Goal: Task Accomplishment & Management: Manage account settings

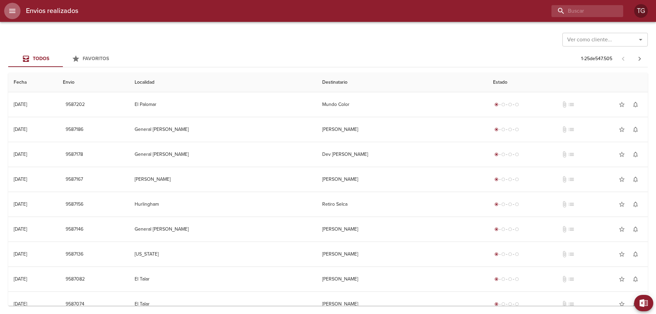
click at [8, 12] on button "menu" at bounding box center [12, 11] width 16 height 16
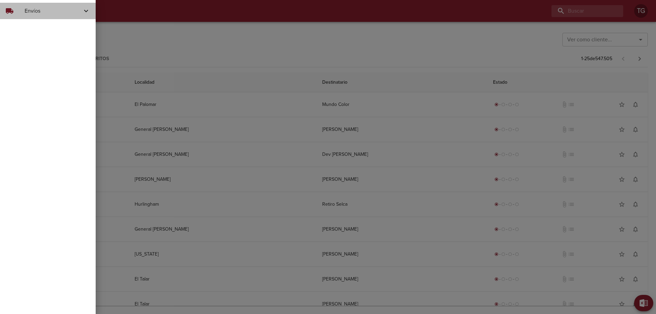
click at [50, 16] on div "local_shipping Envíos" at bounding box center [48, 11] width 96 height 16
click at [58, 43] on span "Actualizar Estados" at bounding box center [56, 40] width 68 height 7
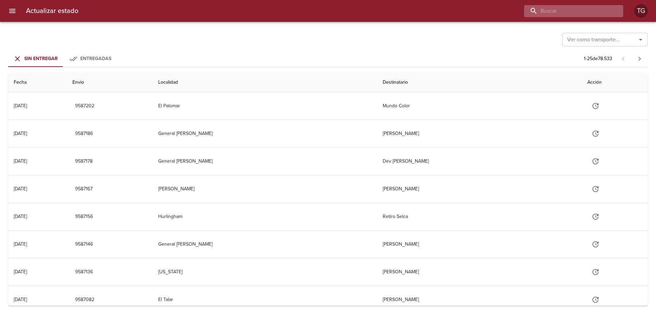
click at [581, 12] on input "buscar" at bounding box center [568, 11] width 88 height 12
paste input "9497510"
type input "9497510"
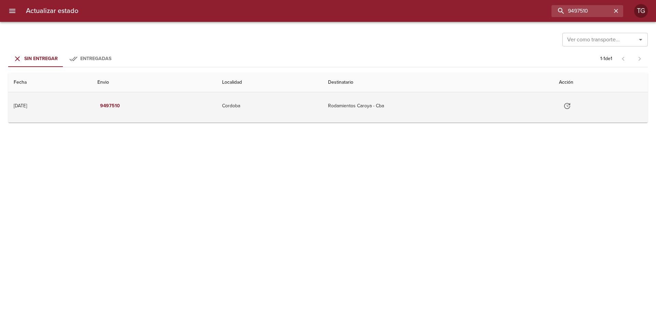
click at [407, 111] on td "Rodamientos Caroya - Cba" at bounding box center [438, 105] width 231 height 27
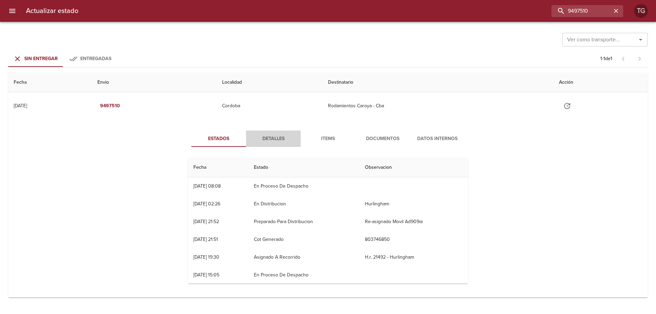
click at [263, 136] on span "Detalles" at bounding box center [273, 139] width 46 height 9
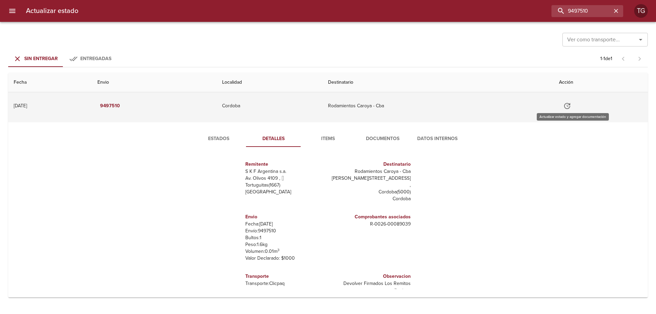
click at [568, 108] on button "Tabla de envíos del cliente" at bounding box center [567, 106] width 16 height 16
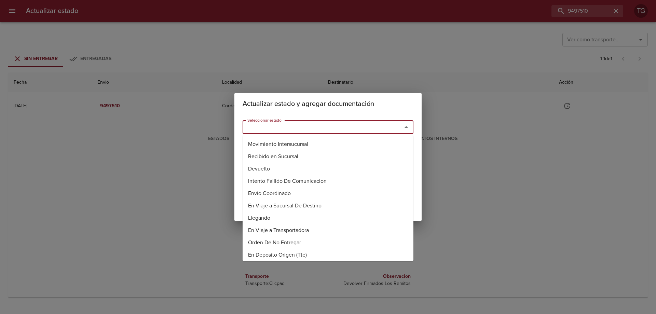
click at [340, 132] on input "Seleccionar estado" at bounding box center [318, 127] width 147 height 10
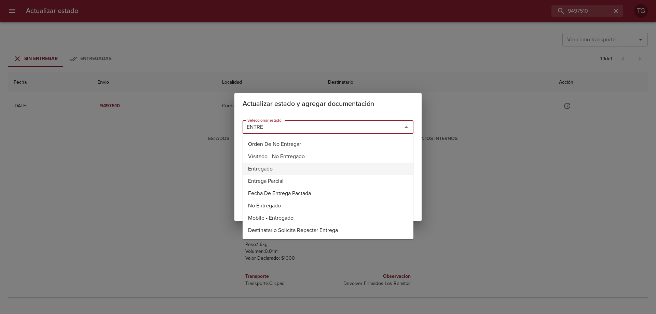
click at [277, 167] on li "Entregado" at bounding box center [328, 169] width 171 height 12
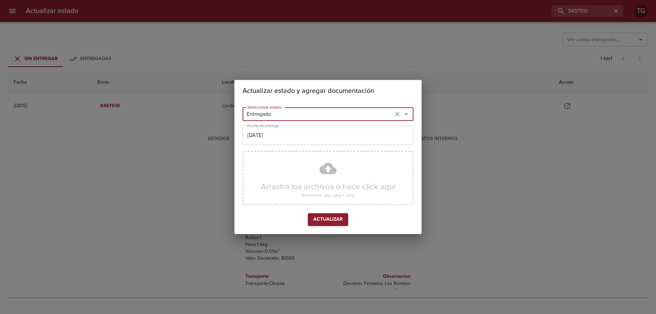
type input "Entregado"
click at [281, 138] on input "[DATE]" at bounding box center [328, 135] width 171 height 19
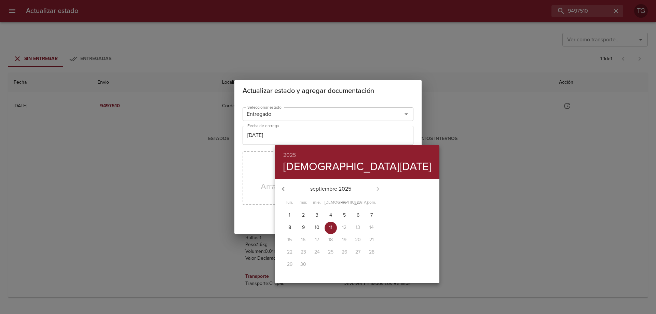
drag, startPoint x: 284, startPoint y: 189, endPoint x: 286, endPoint y: 196, distance: 6.8
click at [284, 189] on icon "button" at bounding box center [283, 189] width 8 height 8
click at [301, 250] on p "19" at bounding box center [303, 252] width 4 height 7
type input "[DATE]"
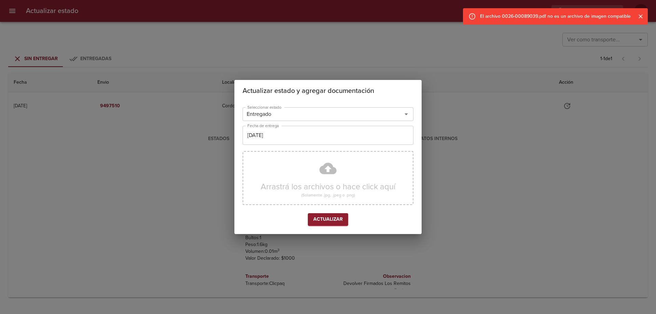
click at [630, 98] on div "Actualizar estado y agregar documentación Seleccionar estado Entregado Seleccio…" at bounding box center [328, 157] width 656 height 314
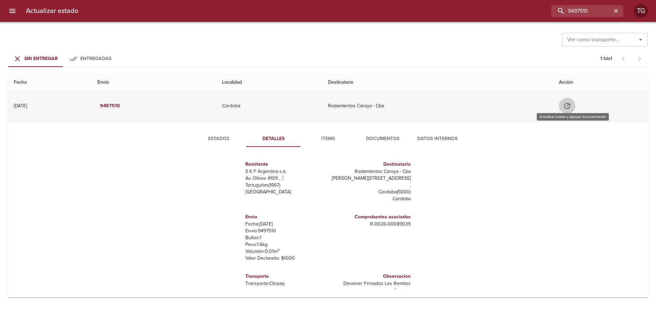
click at [571, 107] on icon "Tabla de envíos del cliente" at bounding box center [567, 106] width 8 height 8
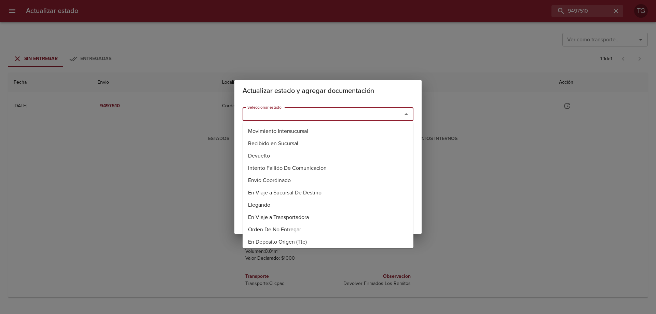
click at [312, 114] on input "Seleccionar estado" at bounding box center [318, 114] width 147 height 10
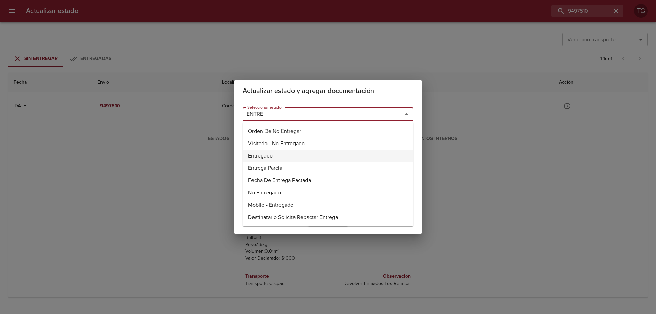
click at [305, 155] on li "Entregado" at bounding box center [328, 156] width 171 height 12
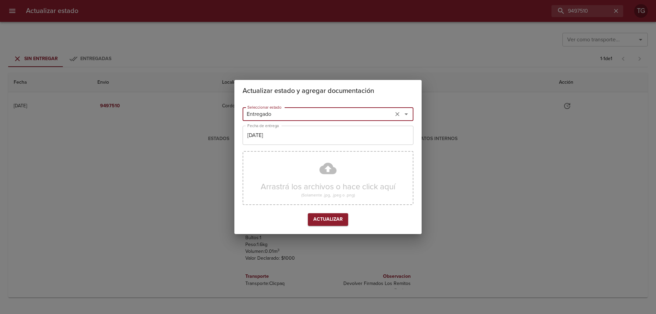
type input "Entregado"
click at [442, 156] on div "Actualizar estado y agregar documentación Seleccionar estado Entregado Seleccio…" at bounding box center [328, 157] width 656 height 314
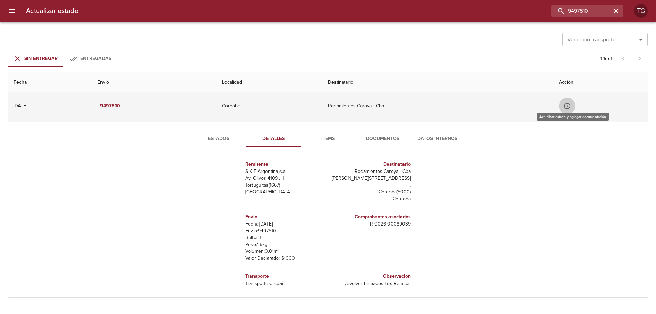
click at [571, 108] on icon "Tabla de envíos del cliente" at bounding box center [567, 106] width 8 height 8
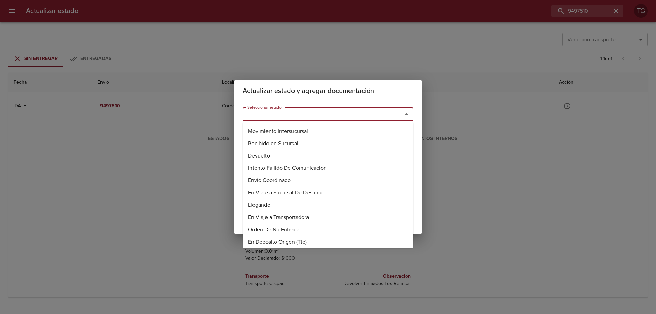
click at [321, 116] on input "Seleccionar estado" at bounding box center [318, 114] width 147 height 10
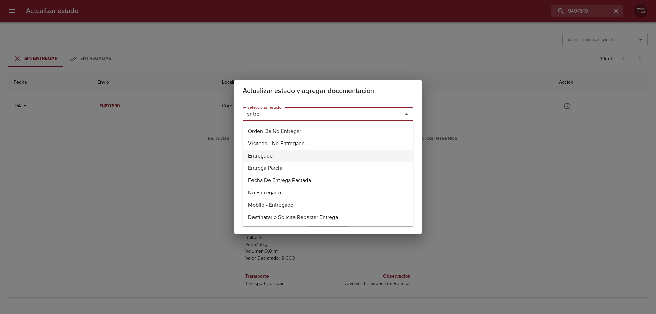
click at [278, 152] on li "Entregado" at bounding box center [328, 156] width 171 height 12
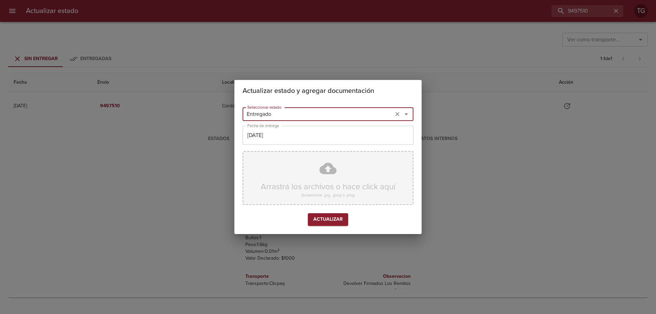
type input "Entregado"
click at [315, 184] on div "Arrastrá los archivos o hace click aquí (Solamente .jpg, .jpeg o .png)" at bounding box center [328, 178] width 171 height 54
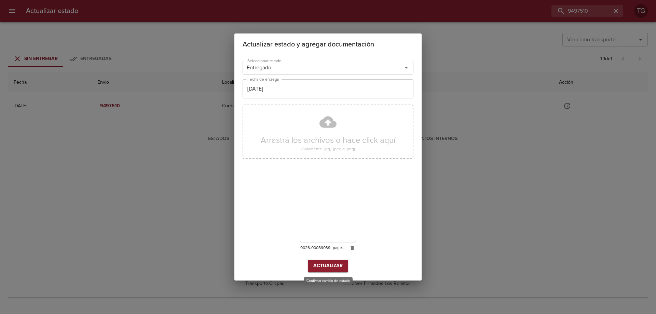
click at [337, 266] on span "Actualizar" at bounding box center [327, 266] width 29 height 9
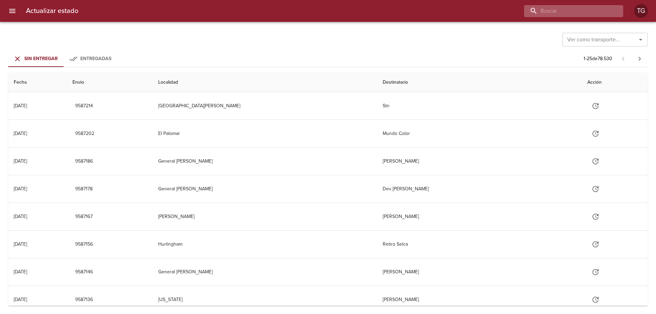
click at [574, 11] on input "buscar" at bounding box center [568, 11] width 88 height 12
paste input "9497530"
type input "9497530"
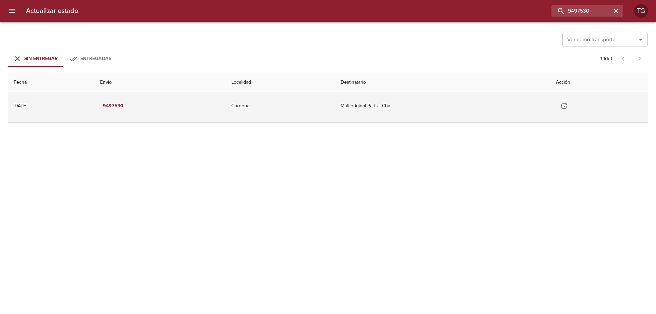
click at [477, 94] on td "Multioriginal Parts - Cba" at bounding box center [442, 105] width 215 height 27
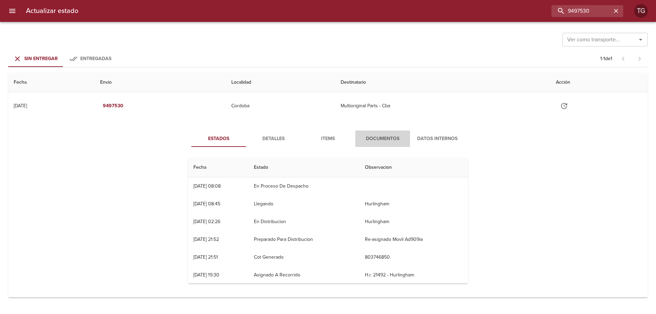
click at [378, 142] on span "Documentos" at bounding box center [383, 139] width 46 height 9
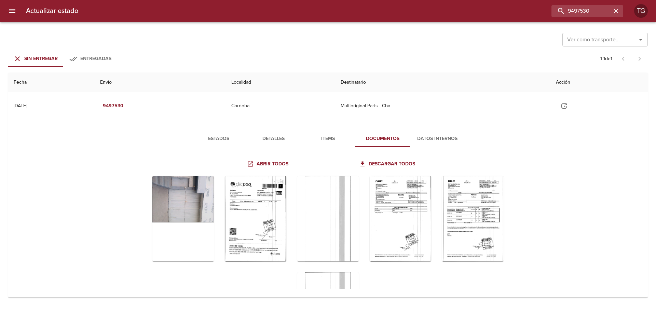
click at [269, 137] on span "Detalles" at bounding box center [273, 139] width 46 height 9
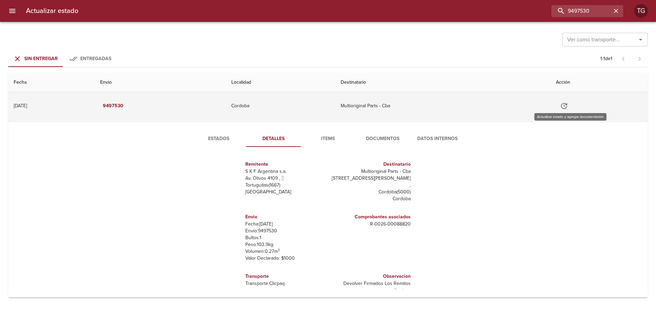
click at [568, 106] on icon "Tabla de envíos del cliente" at bounding box center [564, 106] width 8 height 8
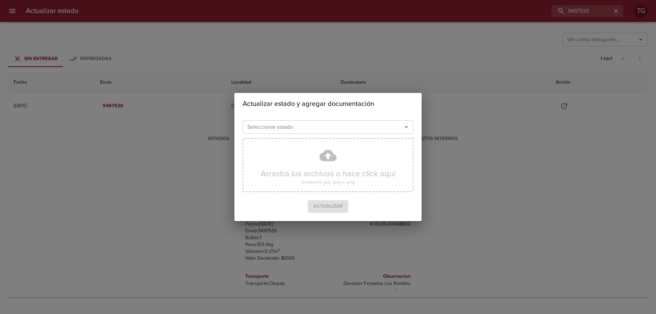
click at [302, 133] on div "Seleccionar estado" at bounding box center [328, 127] width 171 height 14
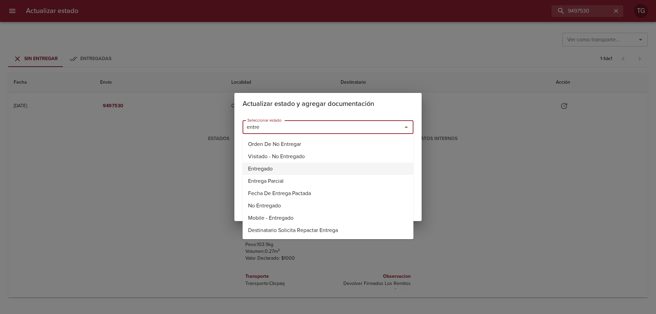
drag, startPoint x: 306, startPoint y: 166, endPoint x: 330, endPoint y: 148, distance: 30.3
click at [306, 166] on li "Entregado" at bounding box center [328, 169] width 171 height 12
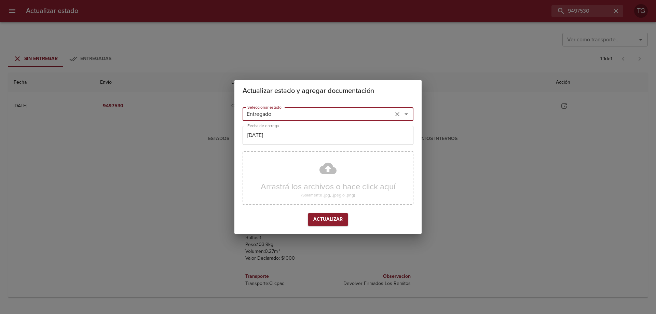
type input "Entregado"
drag, startPoint x: 485, startPoint y: 108, endPoint x: 481, endPoint y: 117, distance: 9.6
click at [485, 108] on div "Actualizar estado y agregar documentación Seleccionar estado Entregado Seleccio…" at bounding box center [328, 157] width 656 height 314
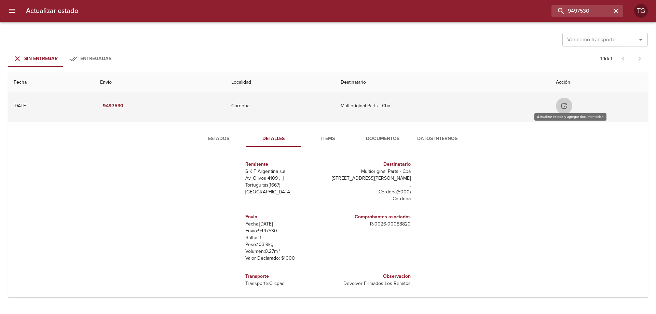
click at [568, 104] on icon "Tabla de envíos del cliente" at bounding box center [564, 106] width 8 height 8
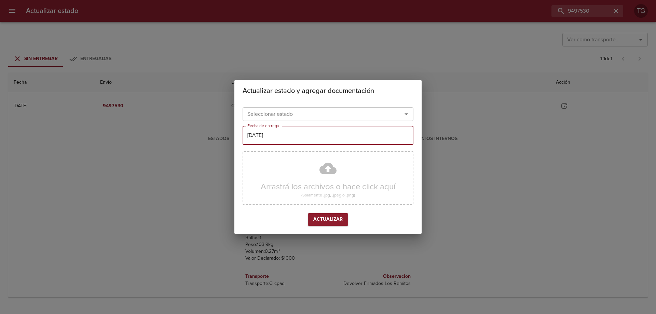
click at [309, 137] on input "[DATE]" at bounding box center [328, 135] width 171 height 19
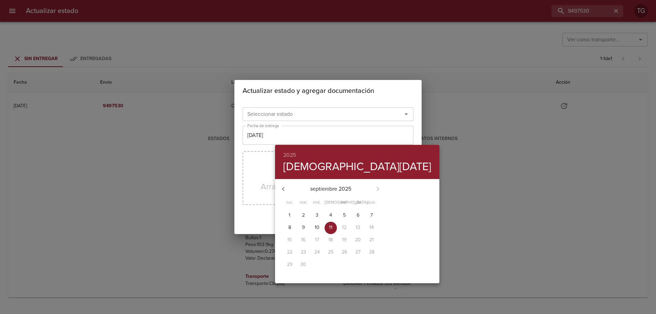
click at [282, 187] on icon "button" at bounding box center [283, 189] width 8 height 8
click at [301, 250] on p "19" at bounding box center [303, 252] width 4 height 7
type input "[DATE]"
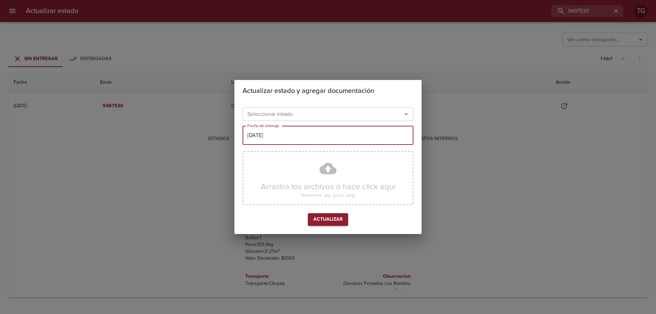
click at [297, 117] on input "Seleccionar estado" at bounding box center [318, 114] width 147 height 10
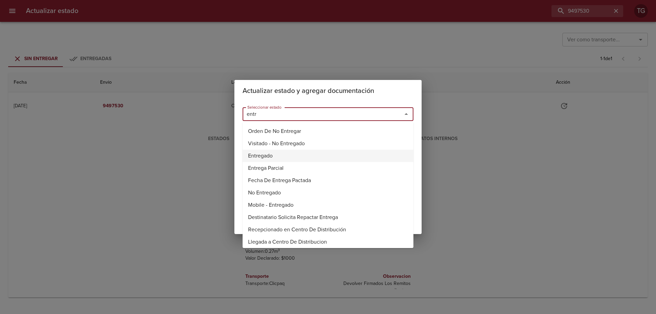
click at [286, 158] on li "Entregado" at bounding box center [328, 156] width 171 height 12
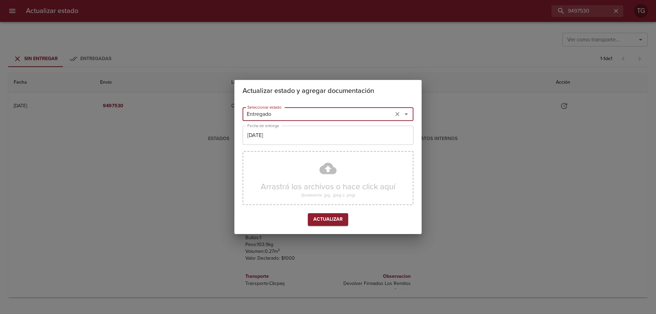
type input "Entregado"
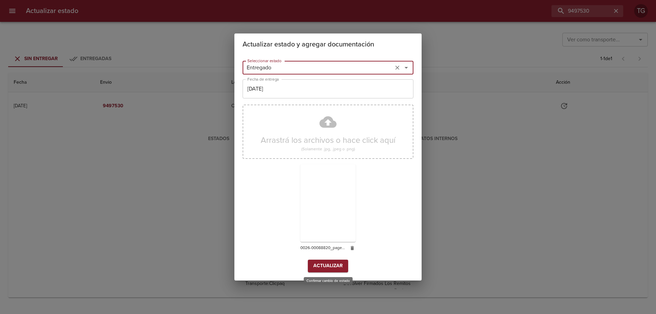
click at [323, 264] on span "Actualizar" at bounding box center [327, 266] width 29 height 9
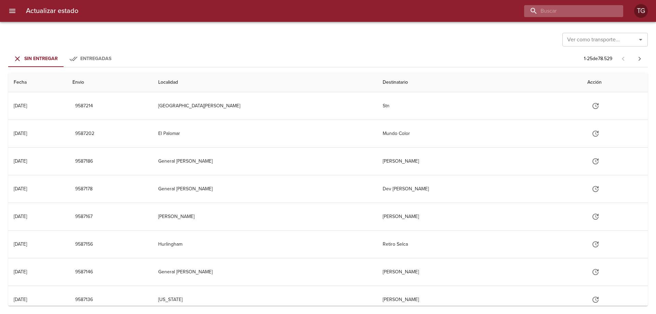
click at [609, 14] on input "buscar" at bounding box center [568, 11] width 88 height 12
click at [605, 13] on input "buscar" at bounding box center [568, 11] width 88 height 12
paste input "9497504"
type input "9497504"
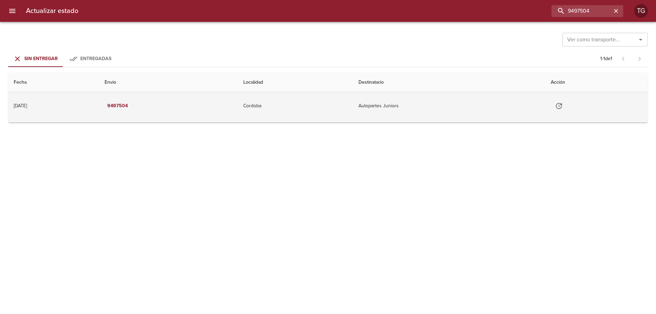
click at [400, 112] on td "Autopartes Juniors" at bounding box center [449, 105] width 192 height 27
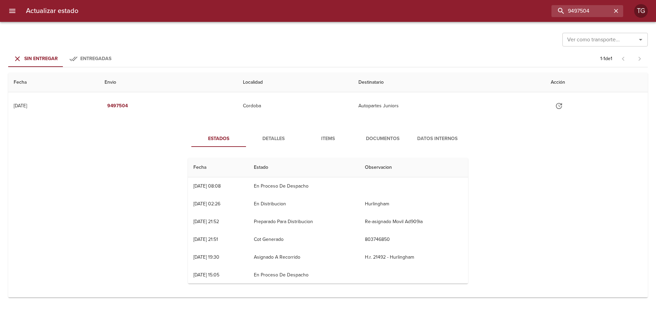
click at [271, 138] on span "Detalles" at bounding box center [273, 139] width 46 height 9
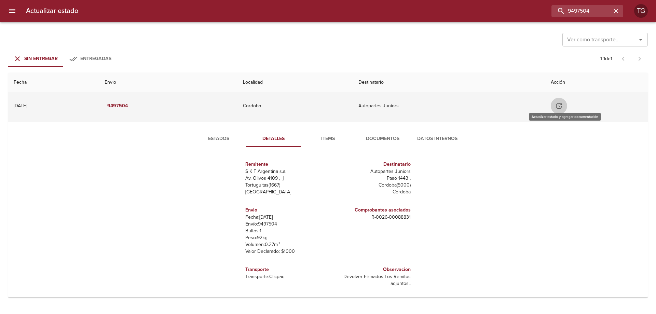
click at [562, 106] on icon "Tabla de envíos del cliente" at bounding box center [559, 106] width 6 height 6
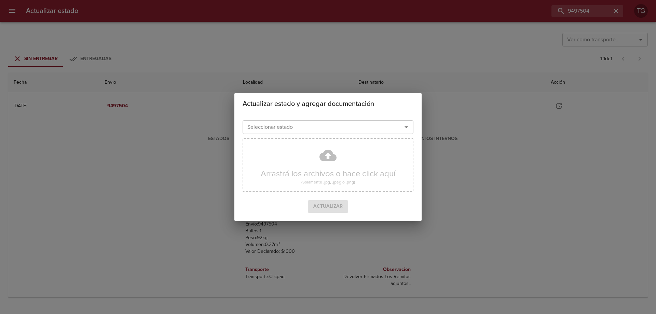
click at [358, 131] on input "Seleccionar estado" at bounding box center [318, 127] width 147 height 10
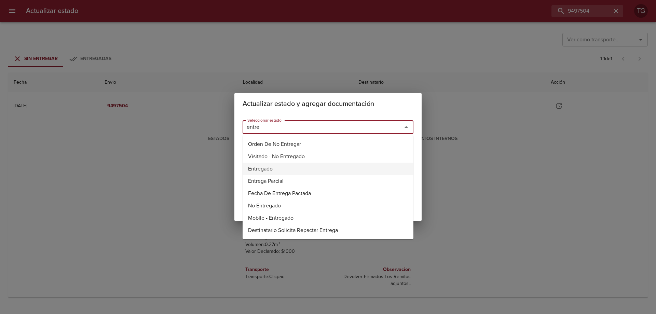
click at [291, 171] on li "Entregado" at bounding box center [328, 169] width 171 height 12
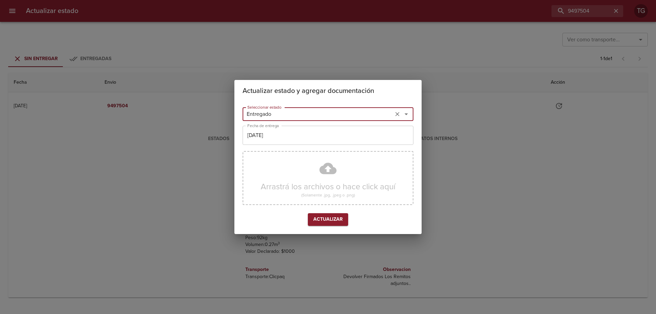
type input "Entregado"
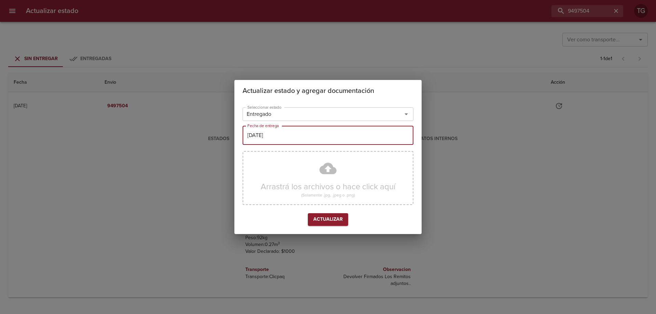
click at [269, 134] on input "[DATE]" at bounding box center [328, 135] width 171 height 19
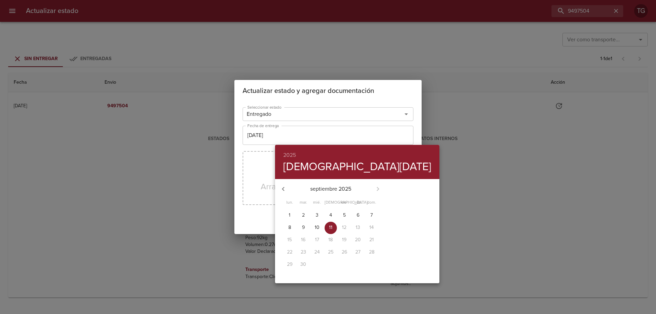
click at [286, 188] on icon "button" at bounding box center [283, 189] width 8 height 8
click at [301, 253] on p "19" at bounding box center [303, 252] width 4 height 7
type input "19/08/2025"
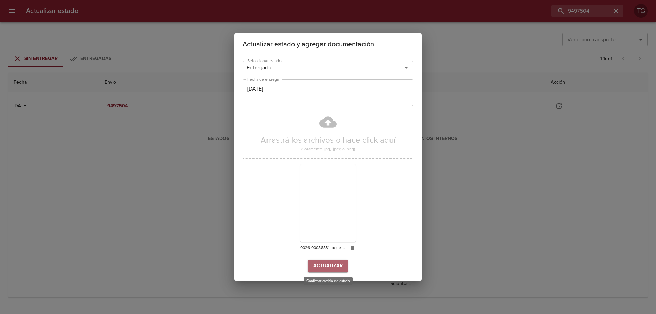
click at [328, 266] on span "Actualizar" at bounding box center [327, 266] width 29 height 9
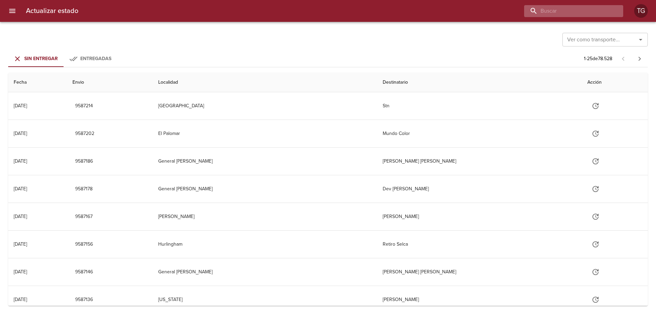
click at [573, 14] on input "buscar" at bounding box center [568, 11] width 88 height 12
paste input "9502424"
type input "9502424"
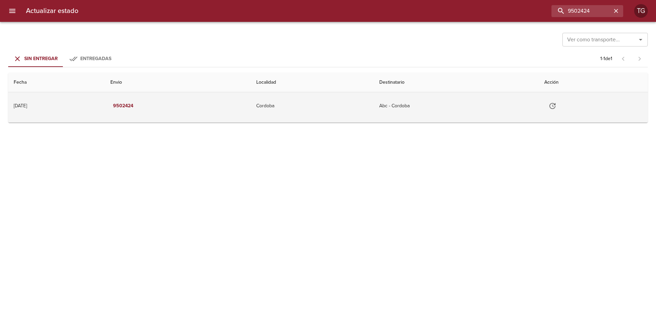
click at [473, 108] on td "Abc - Cordoba" at bounding box center [456, 105] width 165 height 27
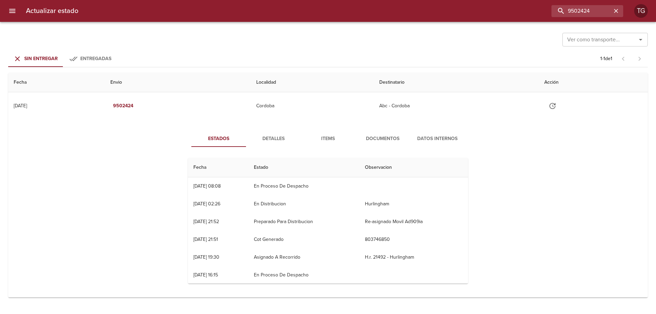
click at [392, 137] on span "Documentos" at bounding box center [383, 139] width 46 height 9
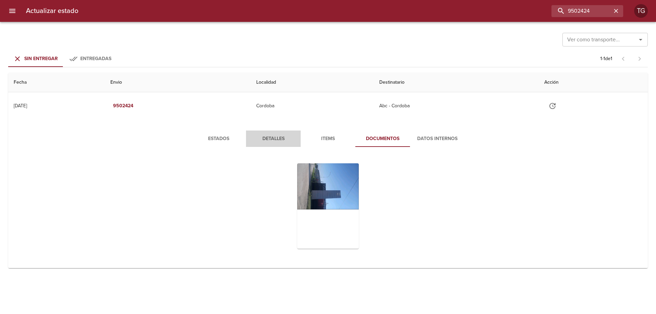
click at [270, 138] on span "Detalles" at bounding box center [273, 139] width 46 height 9
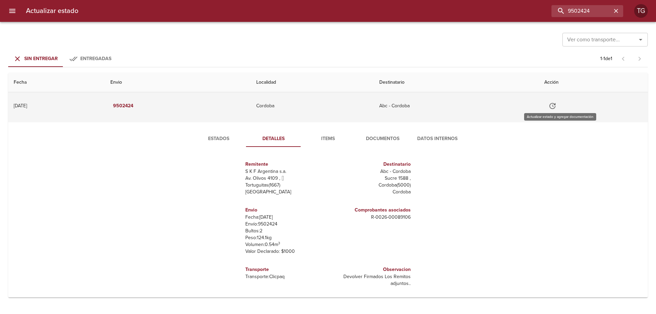
click at [557, 106] on icon "Tabla de envíos del cliente" at bounding box center [553, 106] width 8 height 8
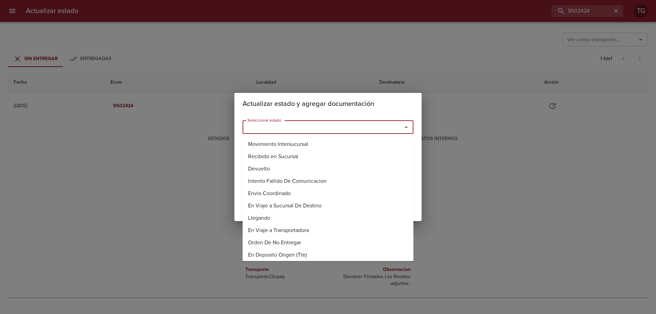
click at [286, 127] on input "Seleccionar estado" at bounding box center [318, 127] width 147 height 10
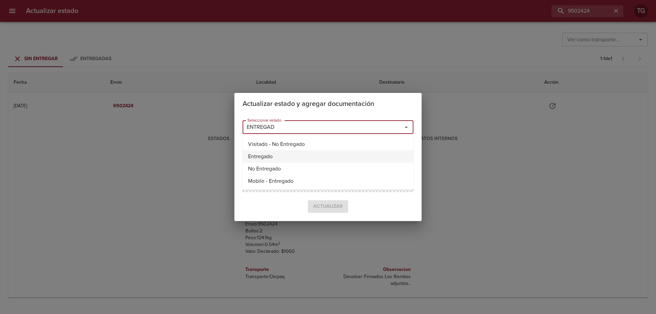
click at [263, 160] on li "Entregado" at bounding box center [328, 156] width 171 height 12
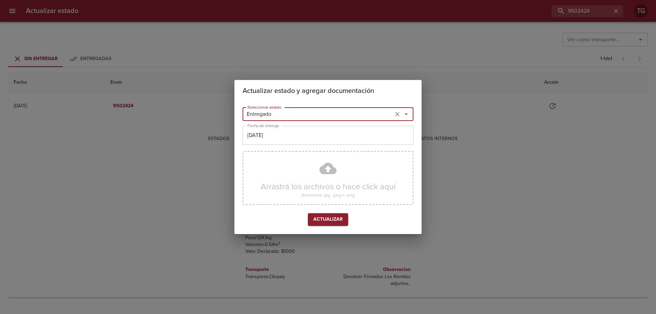
type input "Entregado"
click at [285, 134] on input "[DATE]" at bounding box center [328, 135] width 171 height 19
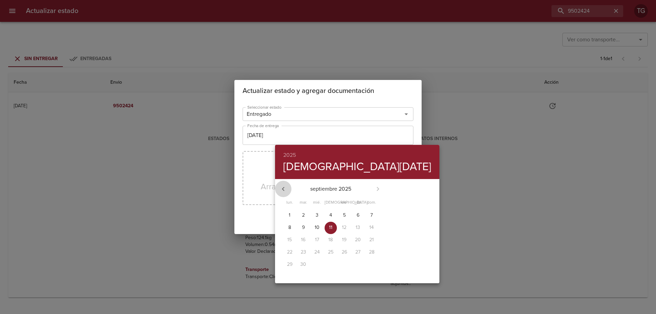
click at [281, 188] on icon "button" at bounding box center [283, 189] width 8 height 8
click at [301, 254] on p "19" at bounding box center [303, 252] width 4 height 7
type input "[DATE]"
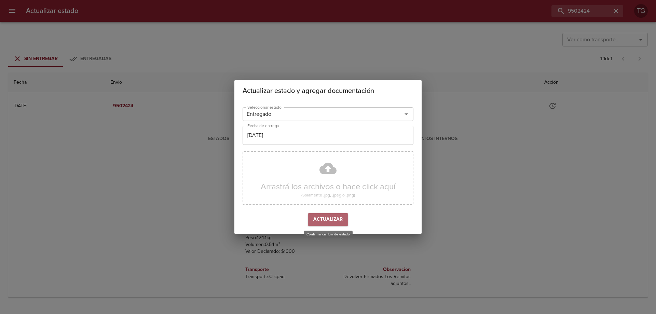
click at [333, 218] on span "Actualizar" at bounding box center [327, 219] width 29 height 9
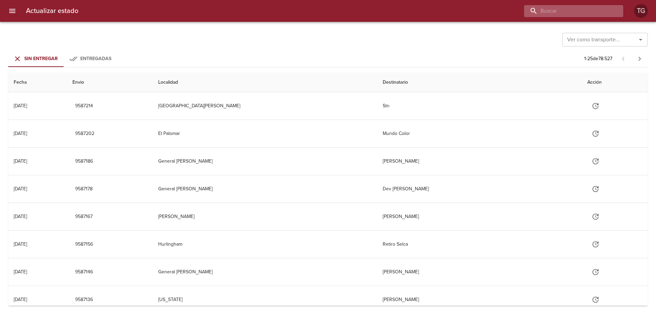
click at [575, 11] on input "buscar" at bounding box center [568, 11] width 88 height 12
paste input "9502448"
type input "9502448"
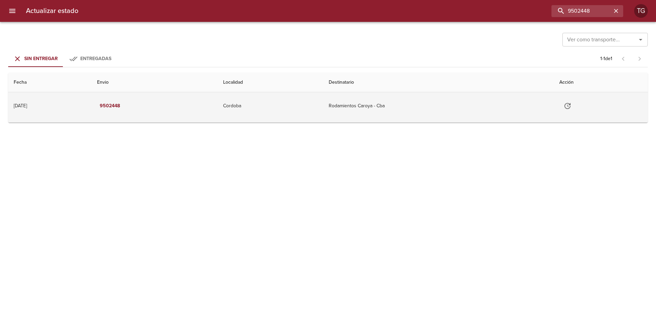
click at [442, 117] on td "Rodamientos Caroya - Cba" at bounding box center [438, 105] width 230 height 27
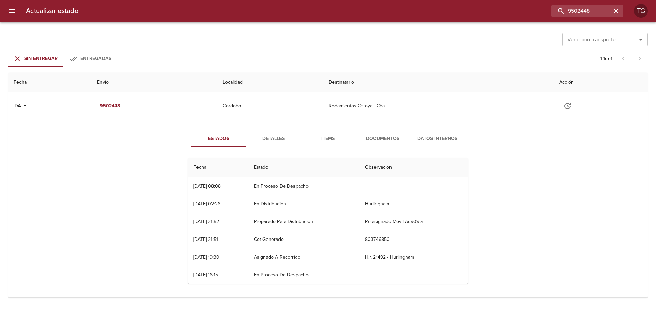
click at [280, 140] on span "Detalles" at bounding box center [273, 139] width 46 height 9
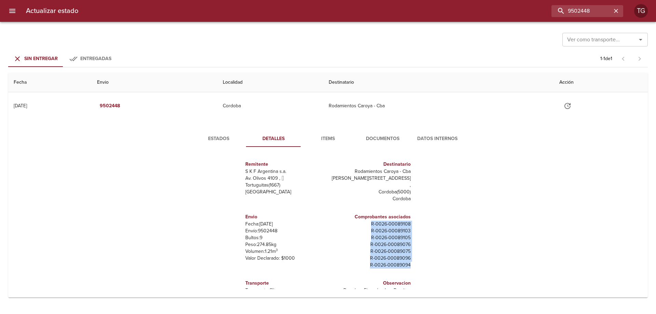
drag, startPoint x: 368, startPoint y: 217, endPoint x: 418, endPoint y: 259, distance: 66.0
click at [418, 259] on div "Remitente S K F Argentina s.a. Av. Olivos 4109 ,   Tortuguitas ( 1667 ) Buenos …" at bounding box center [328, 220] width 286 height 137
copy div "R - 0026 - 00089108 R - 0026 - 00089103 R - 0026 - 00089105 R - 0026 - 00089076…"
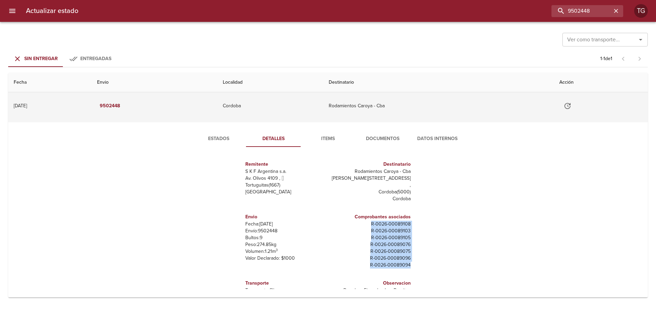
click at [572, 107] on icon "Tabla de envíos del cliente" at bounding box center [568, 106] width 8 height 8
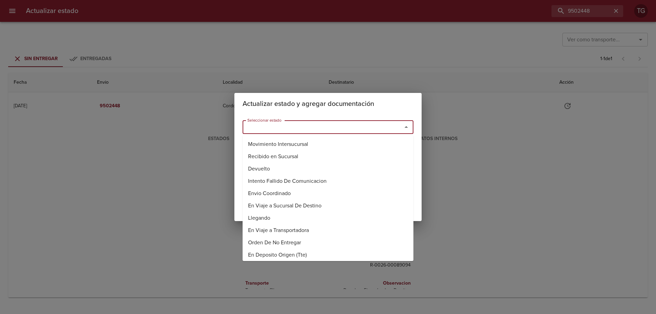
click at [357, 125] on input "Seleccionar estado" at bounding box center [318, 127] width 147 height 10
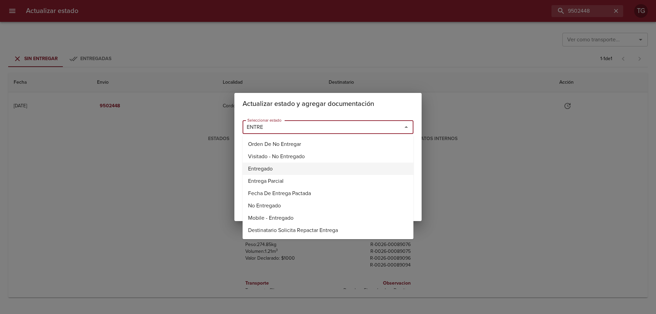
click at [283, 167] on li "Entregado" at bounding box center [328, 169] width 171 height 12
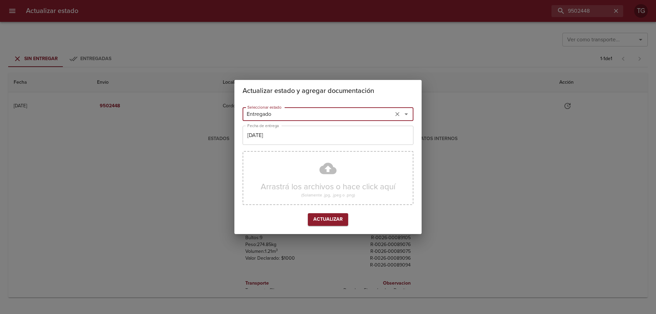
type input "Entregado"
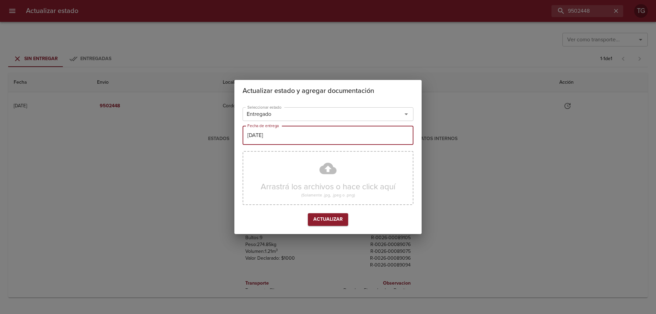
click at [292, 137] on input "[DATE]" at bounding box center [328, 135] width 171 height 19
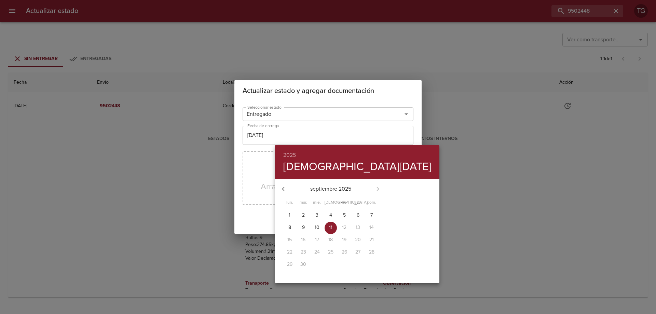
click at [283, 187] on icon "button" at bounding box center [283, 189] width 8 height 8
click at [301, 254] on button "19" at bounding box center [303, 252] width 12 height 12
type input "19/08/2025"
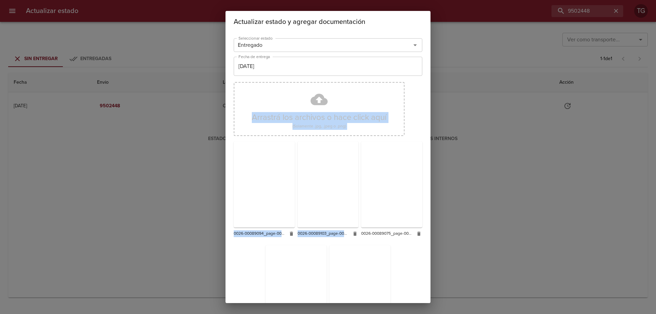
drag, startPoint x: 307, startPoint y: 102, endPoint x: 501, endPoint y: 138, distance: 197.1
click at [501, 138] on div "Actualizar estado y agregar documentación Seleccionar estado Entregado Seleccio…" at bounding box center [328, 157] width 656 height 314
click at [415, 96] on div "Arrastrá los archivos o hace click aquí (Solamente .jpg, .jpeg o .png) 0026-000…" at bounding box center [328, 214] width 189 height 270
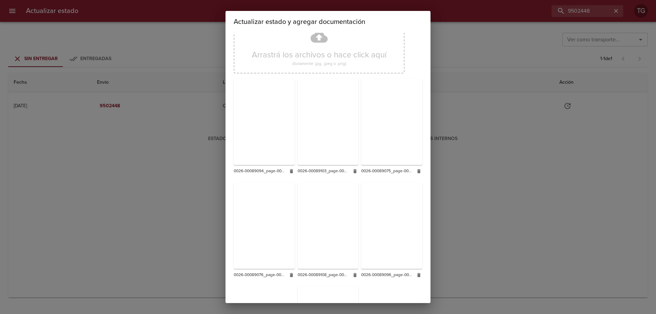
scroll to position [163, 0]
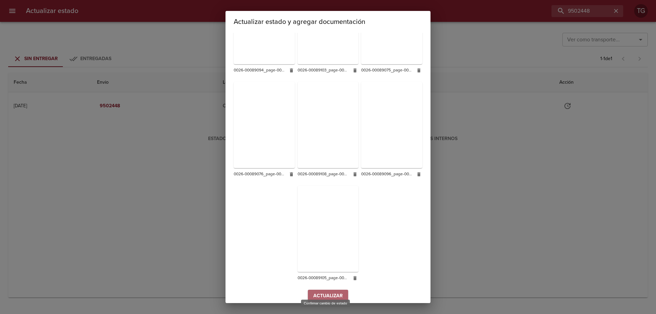
click at [318, 292] on span "Actualizar" at bounding box center [327, 296] width 29 height 9
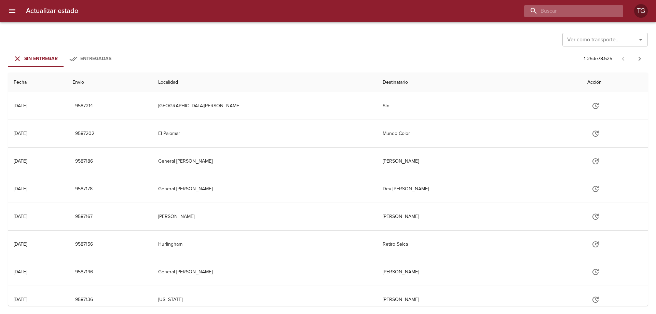
click at [587, 8] on input "buscar" at bounding box center [568, 11] width 88 height 12
paste input "9502432"
type input "9502432"
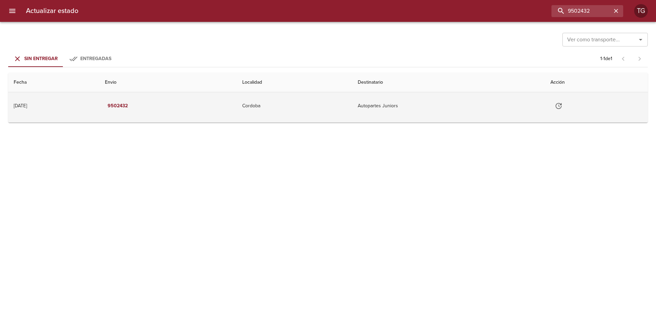
drag, startPoint x: 457, startPoint y: 120, endPoint x: 451, endPoint y: 115, distance: 7.5
click at [454, 119] on tbody "14/08/2025 14/08/2025 9502432 Cordoba Autopartes Juniors Guia : 9502432" at bounding box center [328, 107] width 640 height 30
click at [430, 104] on td "Autopartes Juniors" at bounding box center [448, 105] width 193 height 27
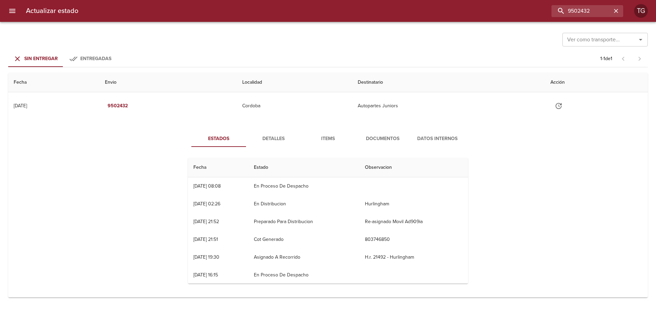
click at [374, 136] on span "Documentos" at bounding box center [383, 139] width 46 height 9
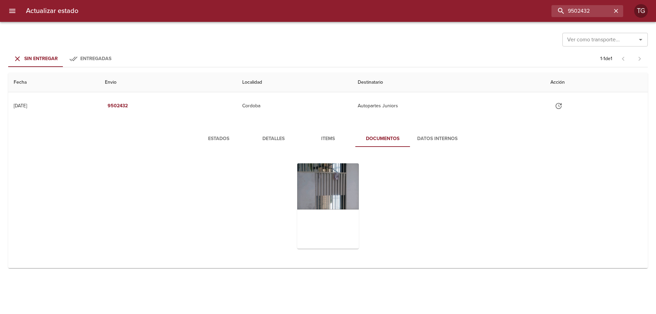
click at [326, 139] on span "Items" at bounding box center [328, 139] width 46 height 9
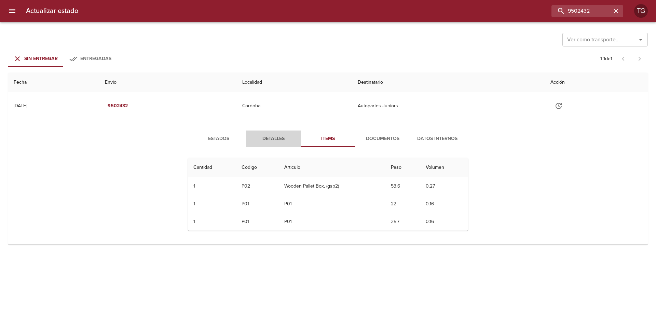
click at [278, 141] on span "Detalles" at bounding box center [273, 139] width 46 height 9
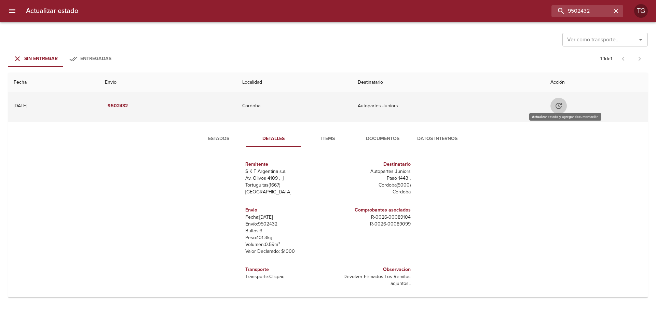
click at [562, 104] on icon "Tabla de envíos del cliente" at bounding box center [559, 106] width 8 height 8
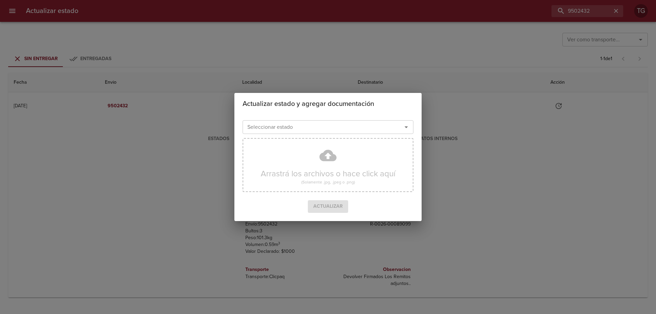
click at [285, 128] on input "Seleccionar estado" at bounding box center [318, 127] width 147 height 10
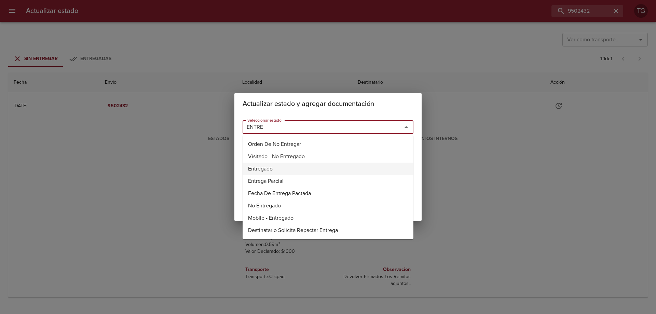
click at [285, 171] on li "Entregado" at bounding box center [328, 169] width 171 height 12
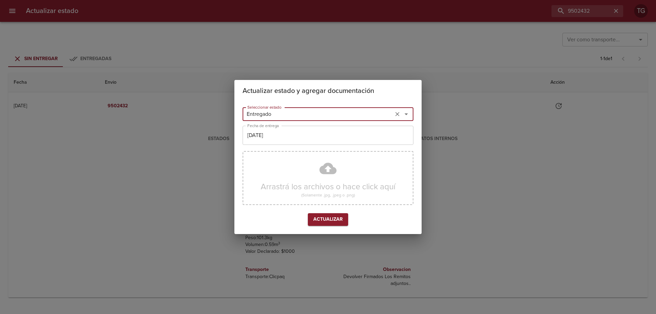
type input "Entregado"
click at [290, 134] on input "[DATE]" at bounding box center [328, 135] width 171 height 19
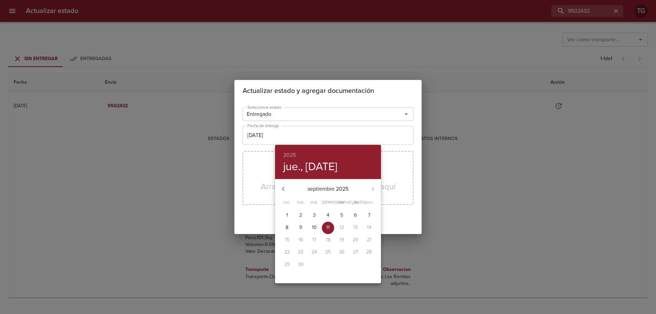
click at [281, 188] on icon "button" at bounding box center [283, 189] width 8 height 8
click at [355, 241] on p "19" at bounding box center [355, 240] width 4 height 7
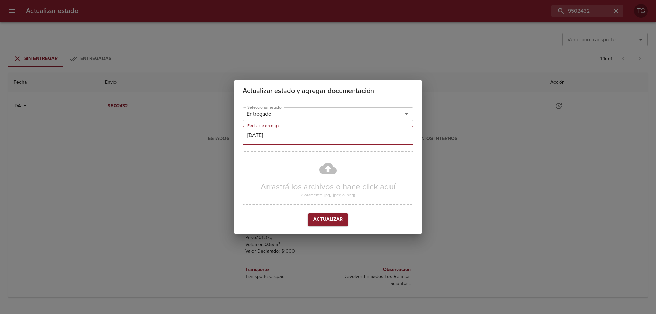
click at [272, 140] on input "19/07/2025" at bounding box center [328, 135] width 171 height 19
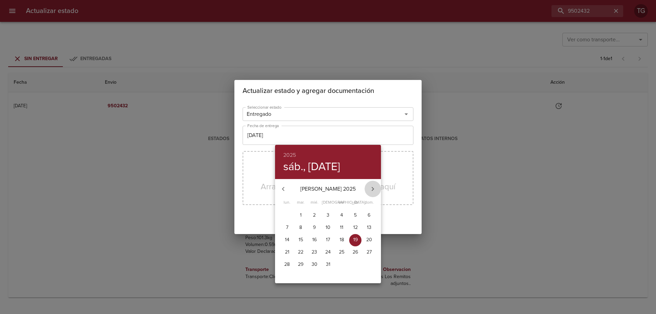
click at [374, 188] on icon "button" at bounding box center [373, 189] width 8 height 8
click at [300, 252] on p "19" at bounding box center [301, 252] width 4 height 7
type input "19/08/2025"
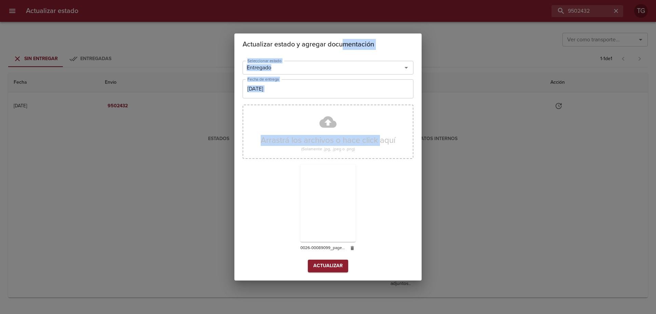
drag, startPoint x: 344, startPoint y: 41, endPoint x: 368, endPoint y: 50, distance: 26.4
click at [379, 87] on div "Actualizar estado y agregar documentación Seleccionar estado Entregado Seleccio…" at bounding box center [327, 156] width 187 height 247
click at [376, 39] on h2 "Actualizar estado y agregar documentación" at bounding box center [328, 44] width 171 height 11
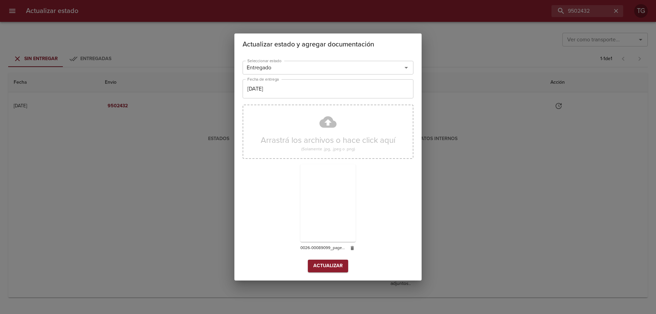
click at [372, 35] on div "Actualizar estado y agregar documentación" at bounding box center [327, 44] width 187 height 22
click at [333, 266] on span "Actualizar" at bounding box center [327, 266] width 29 height 9
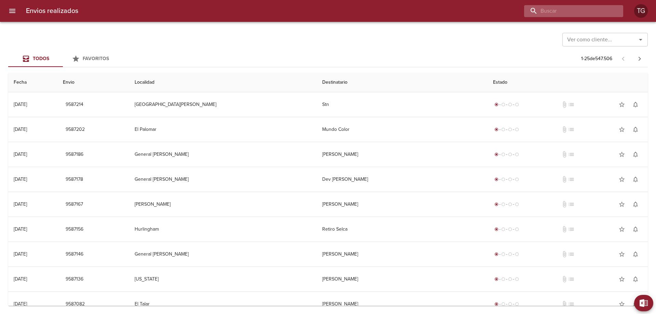
click at [571, 10] on input "buscar" at bounding box center [568, 11] width 88 height 12
paste input "9502432"
type input "9502432"
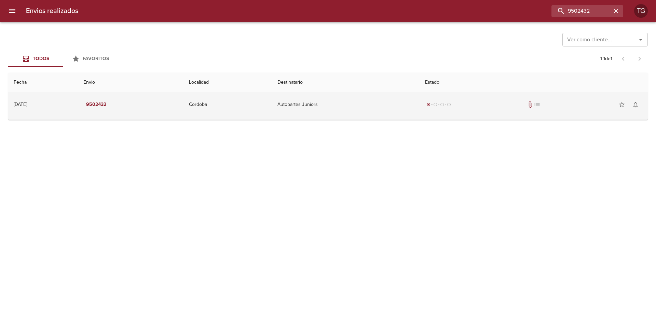
click at [435, 112] on td "radio_button_checked radio_button_unchecked radio_button_unchecked radio_button…" at bounding box center [534, 104] width 228 height 25
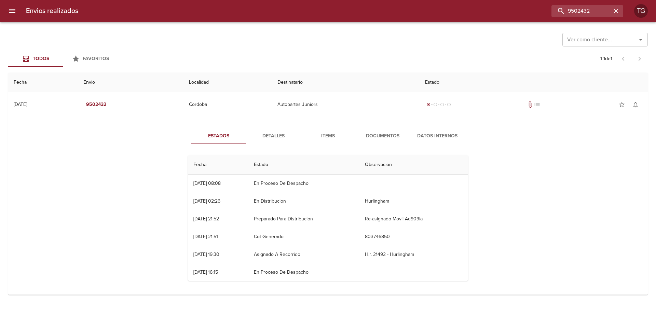
click at [272, 142] on button "Detalles" at bounding box center [273, 136] width 55 height 16
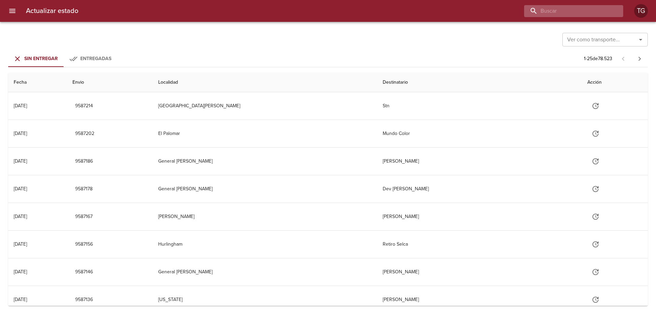
click at [579, 8] on input "buscar" at bounding box center [568, 11] width 88 height 12
paste input "9519212"
type input "9519212"
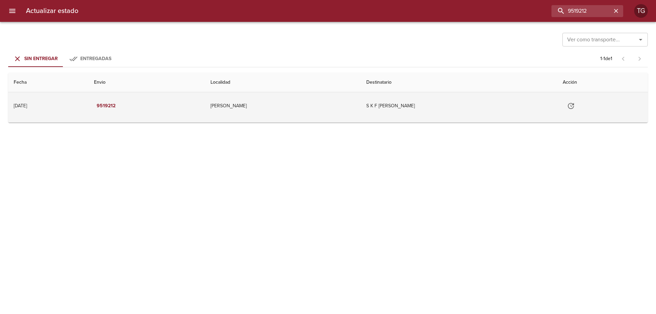
click at [526, 109] on td "S K F [PERSON_NAME]" at bounding box center [459, 105] width 197 height 27
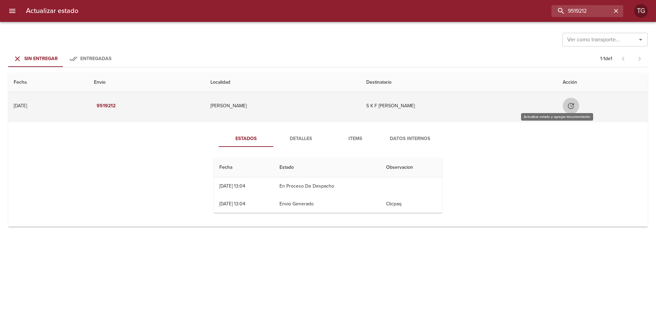
click at [567, 107] on icon "Tabla de envíos del cliente" at bounding box center [571, 106] width 8 height 8
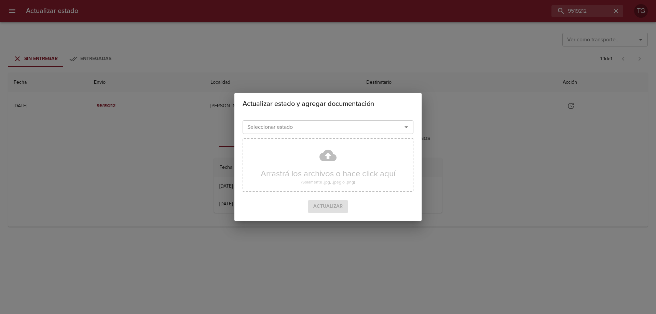
click at [299, 123] on input "Seleccionar estado" at bounding box center [318, 127] width 147 height 10
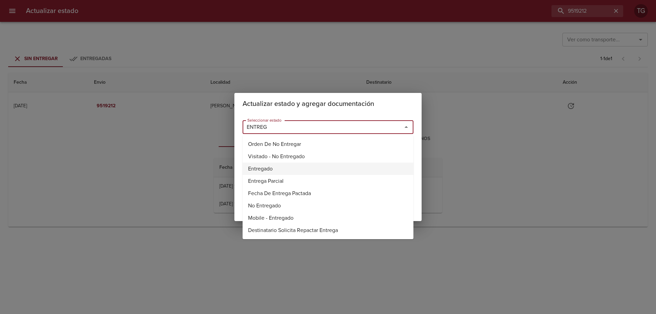
click at [281, 172] on li "Entregado" at bounding box center [328, 169] width 171 height 12
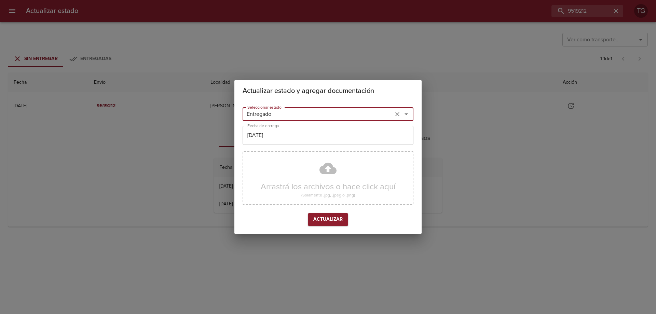
type input "Entregado"
click at [297, 137] on input "[DATE]" at bounding box center [328, 135] width 171 height 19
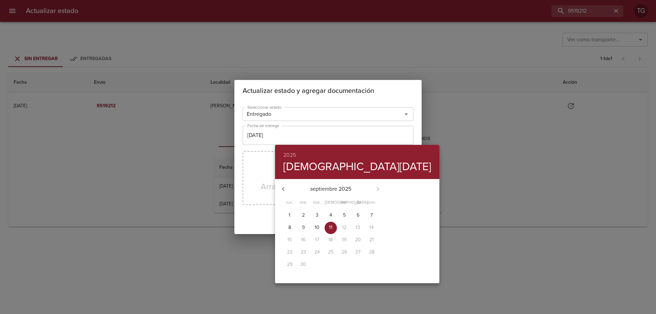
click at [283, 186] on icon "button" at bounding box center [283, 189] width 8 height 8
click at [329, 251] on p "21" at bounding box center [330, 252] width 4 height 7
type input "21/08/2025"
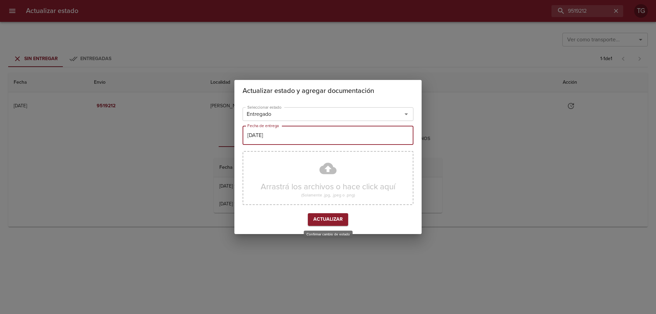
click at [339, 219] on span "Actualizar" at bounding box center [327, 219] width 29 height 9
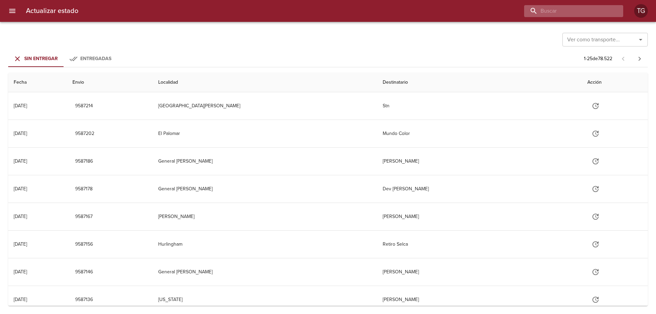
click at [592, 9] on input "buscar" at bounding box center [568, 11] width 88 height 12
paste input "9550864"
type input "9550864"
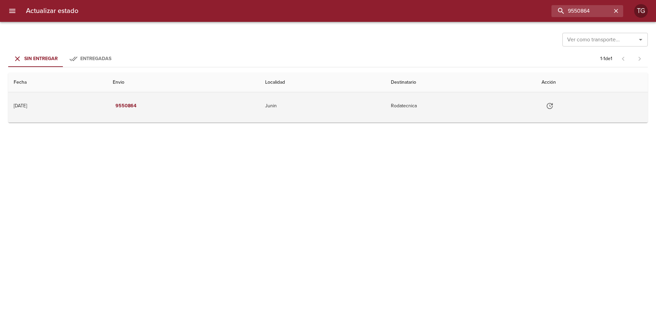
click at [426, 110] on td "Rodatecnica" at bounding box center [461, 105] width 151 height 27
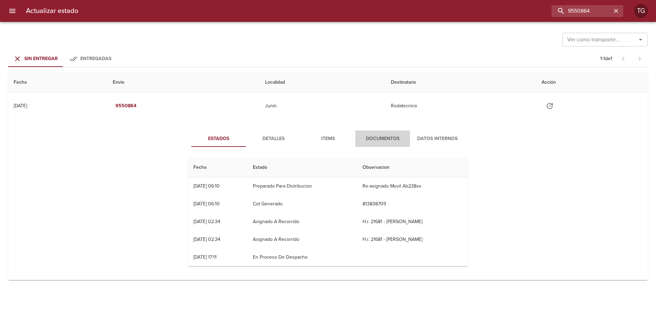
click at [369, 136] on span "Documentos" at bounding box center [383, 139] width 46 height 9
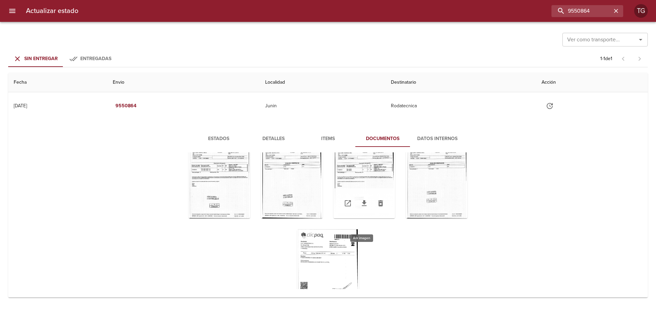
scroll to position [74, 0]
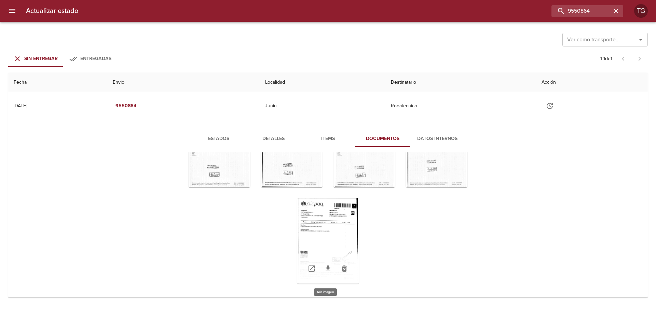
click at [316, 225] on div "Tabla de envíos del cliente" at bounding box center [328, 240] width 62 height 85
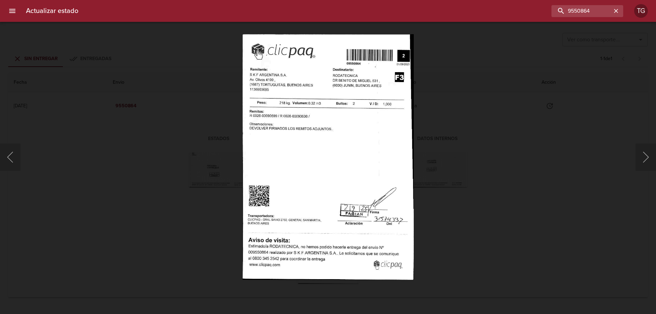
click at [466, 187] on div "Lightbox" at bounding box center [328, 157] width 656 height 314
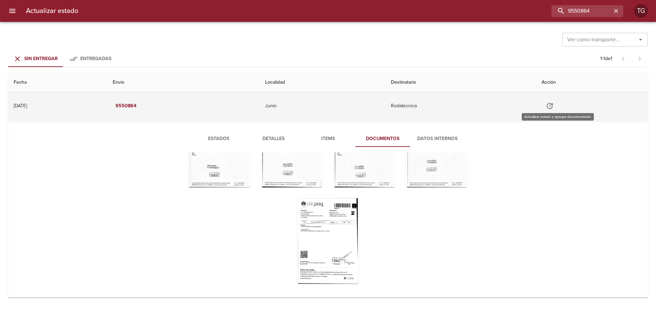
click at [558, 105] on button "Tabla de envíos del cliente" at bounding box center [550, 106] width 16 height 16
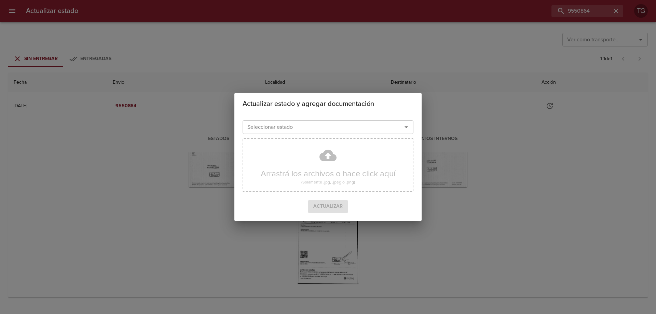
click at [300, 129] on input "Seleccionar estado" at bounding box center [318, 127] width 147 height 10
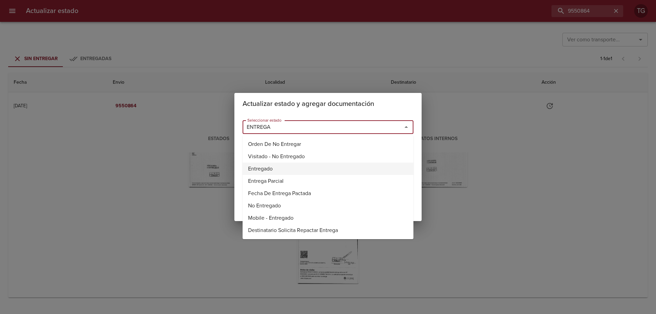
click at [280, 167] on li "Entregado" at bounding box center [328, 169] width 171 height 12
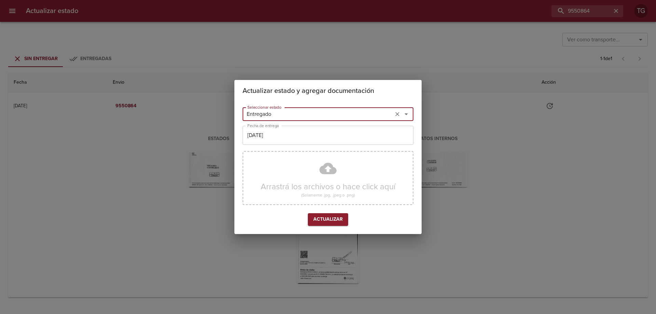
type input "Entregado"
click at [295, 137] on input "[DATE]" at bounding box center [328, 135] width 171 height 19
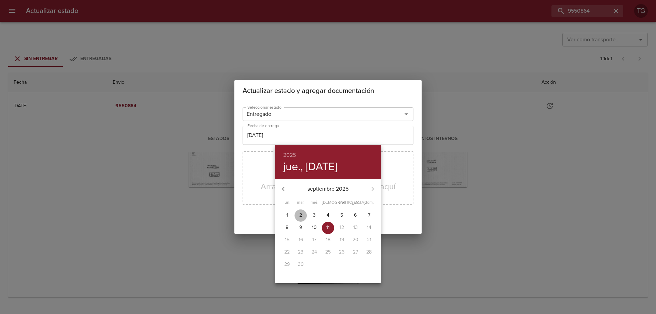
click at [302, 216] on span "2" at bounding box center [301, 215] width 12 height 7
type input "[DATE]"
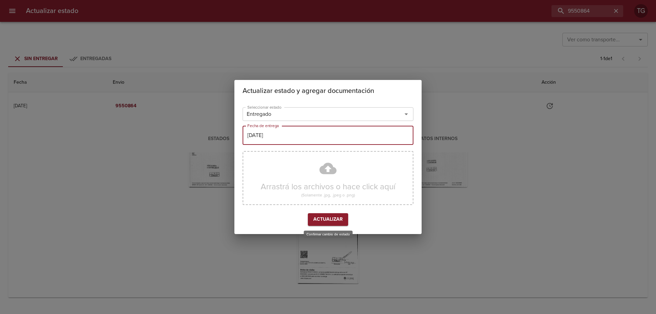
click at [326, 216] on span "Actualizar" at bounding box center [327, 219] width 29 height 9
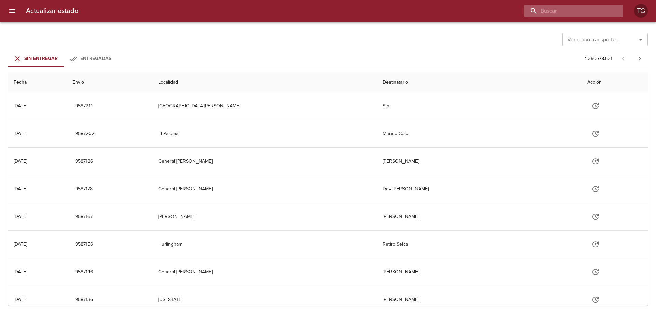
click at [580, 13] on input "buscar" at bounding box center [568, 11] width 88 height 12
paste input "9534136"
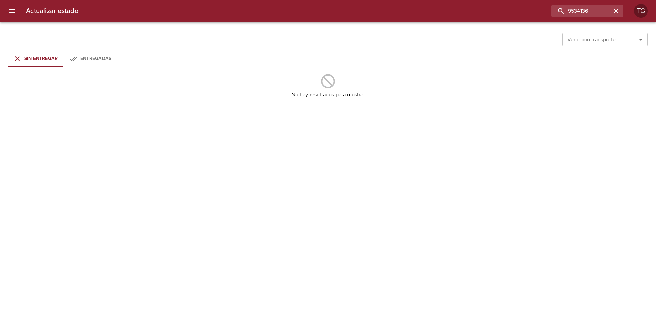
click at [89, 63] on div "Entregadas" at bounding box center [95, 59] width 31 height 9
click at [570, 8] on input "9534136" at bounding box center [568, 11] width 88 height 12
type input "9534136"
click at [40, 57] on span "Sin Entregar" at bounding box center [40, 59] width 33 height 6
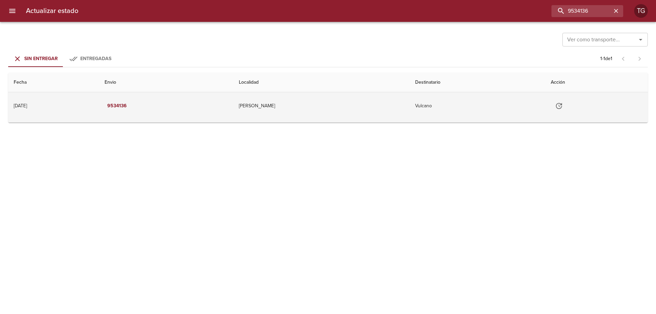
click at [346, 93] on td "[PERSON_NAME]" at bounding box center [321, 105] width 176 height 27
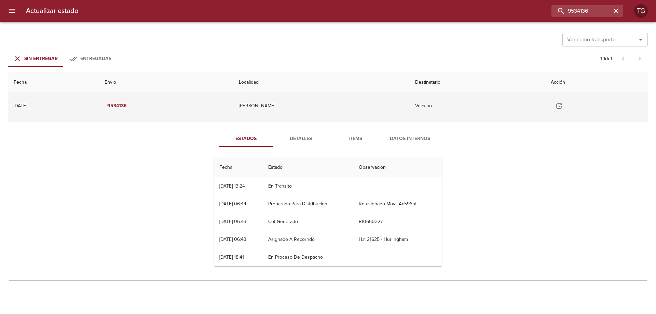
drag, startPoint x: 395, startPoint y: 92, endPoint x: 482, endPoint y: 95, distance: 86.9
click at [394, 92] on th "Localidad" at bounding box center [321, 82] width 176 height 19
click at [551, 110] on button "Tabla de envíos del cliente" at bounding box center [559, 106] width 16 height 16
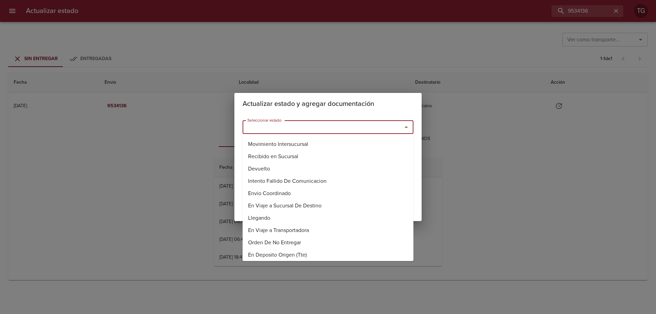
drag, startPoint x: 302, startPoint y: 129, endPoint x: 295, endPoint y: 152, distance: 24.0
click at [301, 129] on input "Seleccionar estado" at bounding box center [318, 127] width 147 height 10
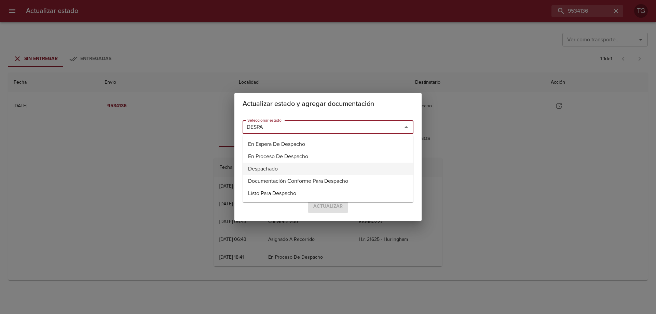
click at [292, 172] on li "Despachado" at bounding box center [328, 169] width 171 height 12
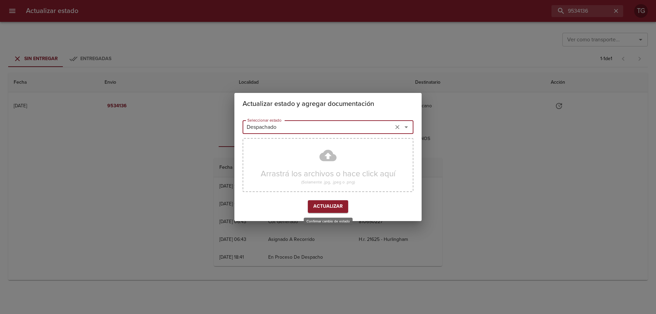
type input "Despachado"
click at [333, 202] on button "Actualizar" at bounding box center [328, 206] width 40 height 13
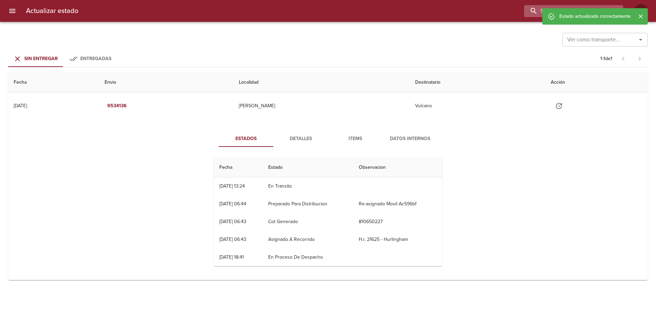
click at [584, 8] on input "9534136" at bounding box center [568, 11] width 88 height 12
click at [637, 14] on icon "Cerrar" at bounding box center [640, 16] width 7 height 7
click at [619, 9] on icon "button" at bounding box center [616, 11] width 7 height 7
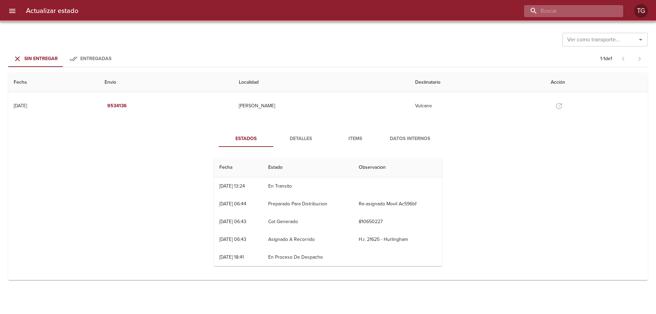
click at [604, 10] on input "buscar" at bounding box center [568, 11] width 88 height 12
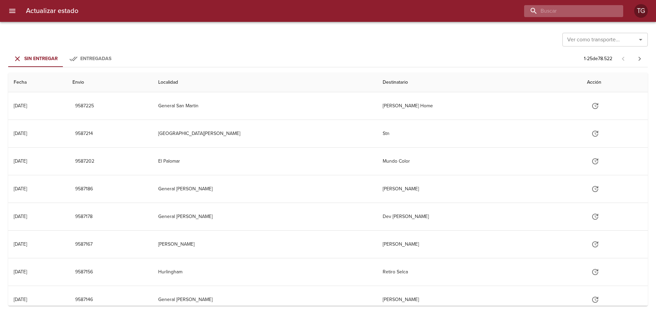
paste input "9550748"
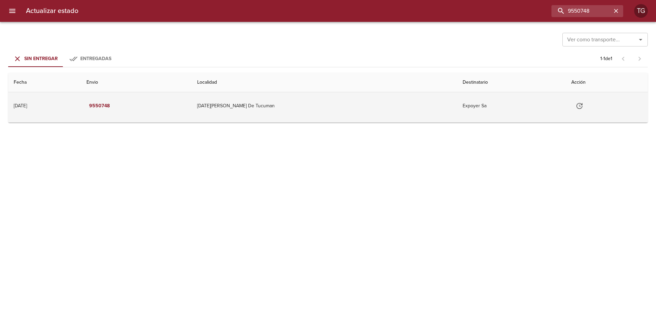
click at [363, 117] on td "[DATE][PERSON_NAME] De Tucuman" at bounding box center [325, 105] width 266 height 27
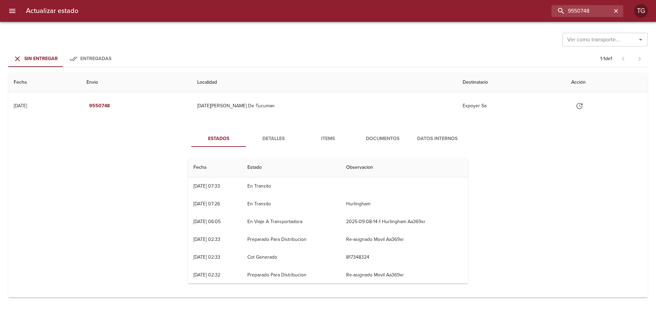
click at [386, 140] on span "Documentos" at bounding box center [383, 139] width 46 height 9
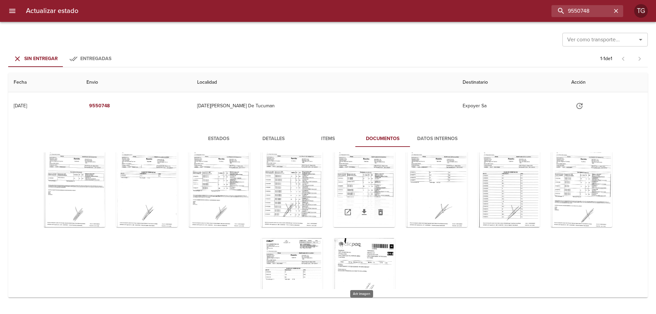
scroll to position [74, 0]
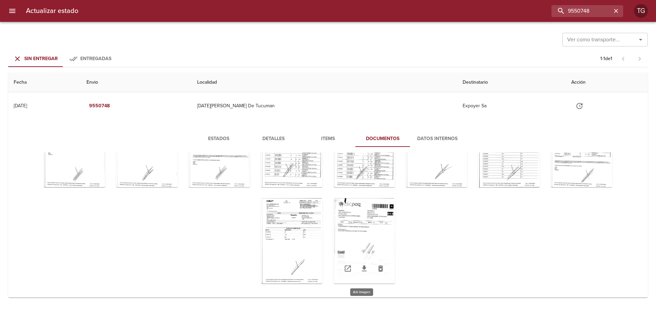
click at [361, 232] on div "Tabla de envíos del cliente" at bounding box center [365, 240] width 62 height 85
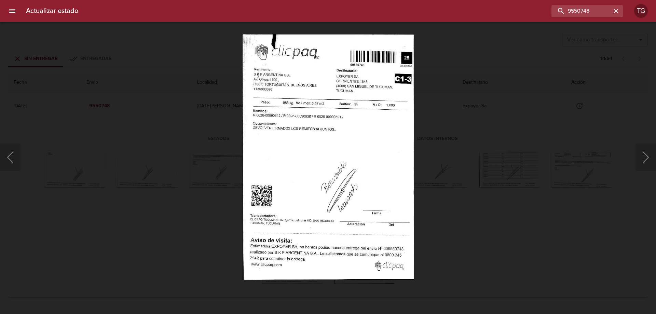
click at [440, 201] on div "Lightbox" at bounding box center [328, 157] width 656 height 314
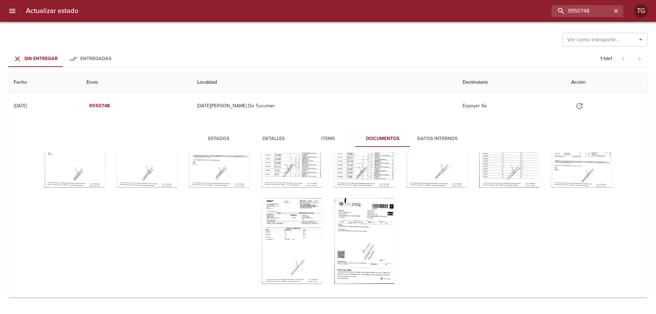
scroll to position [0, 0]
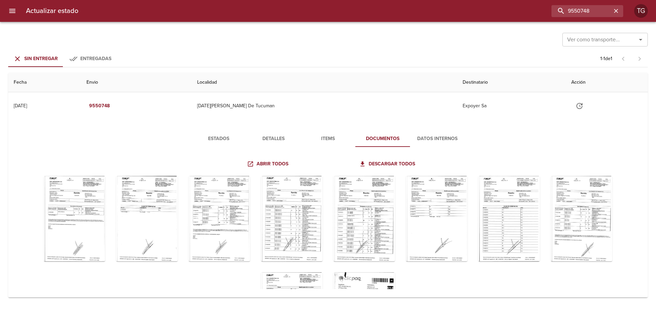
click at [234, 136] on span "Estados" at bounding box center [219, 139] width 46 height 9
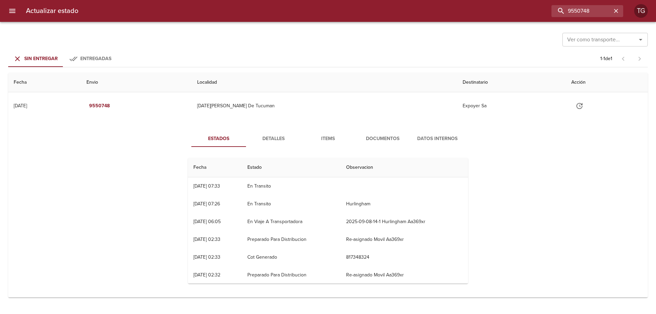
click at [310, 71] on div "Ver como transporte... Ver como transporte... Sin Entregar Entregadas 1 - 1 de …" at bounding box center [328, 168] width 656 height 292
drag, startPoint x: 539, startPoint y: 11, endPoint x: 338, endPoint y: 14, distance: 200.7
click at [338, 14] on div "9550748" at bounding box center [354, 11] width 540 height 12
paste input "19212"
type input "9519212"
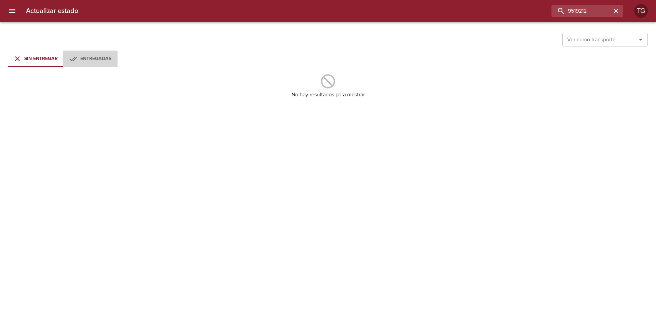
click at [75, 55] on icon "Tabs Envios" at bounding box center [73, 59] width 8 height 8
